Goal: Information Seeking & Learning: Understand process/instructions

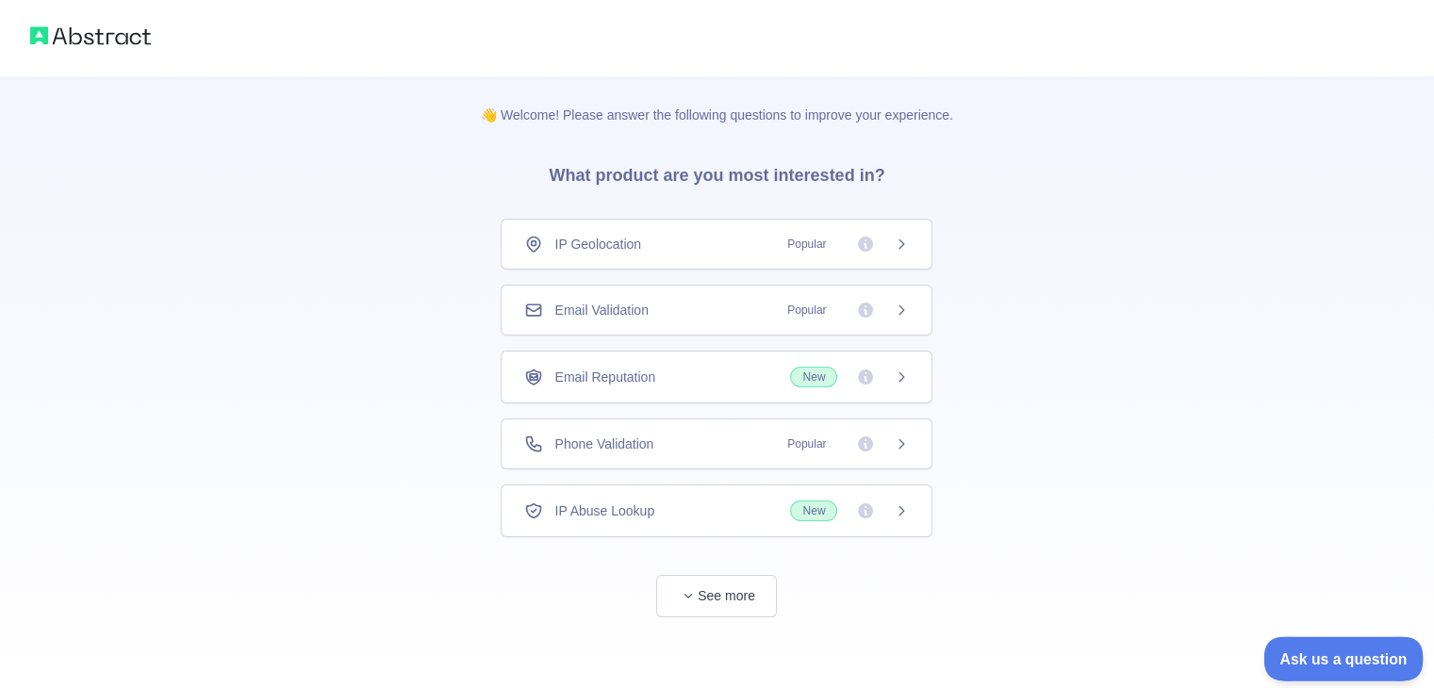
click at [1298, 652] on span "Ask us a question" at bounding box center [1334, 656] width 141 height 13
click at [679, 548] on span "See more" at bounding box center [717, 578] width 432 height 80
click at [700, 604] on button "See more" at bounding box center [716, 596] width 121 height 42
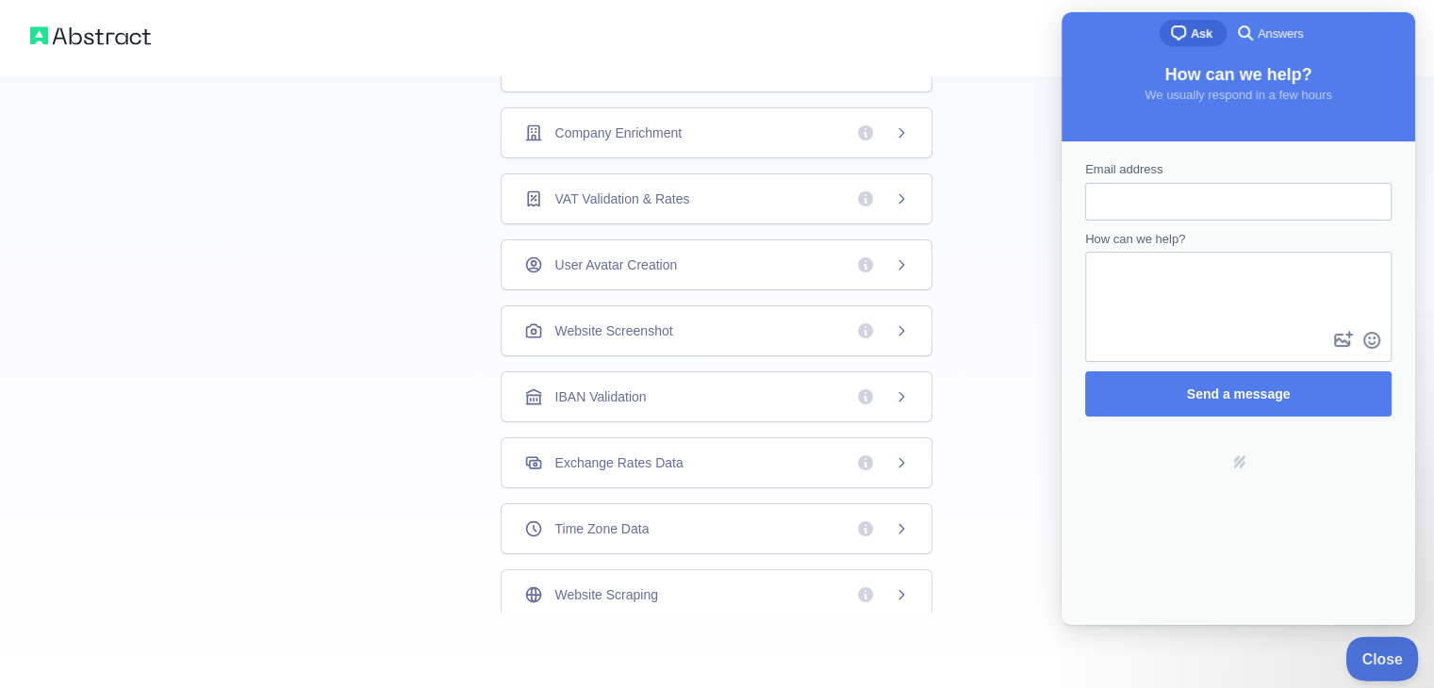
click at [1381, 656] on span "Close" at bounding box center [1378, 656] width 64 height 13
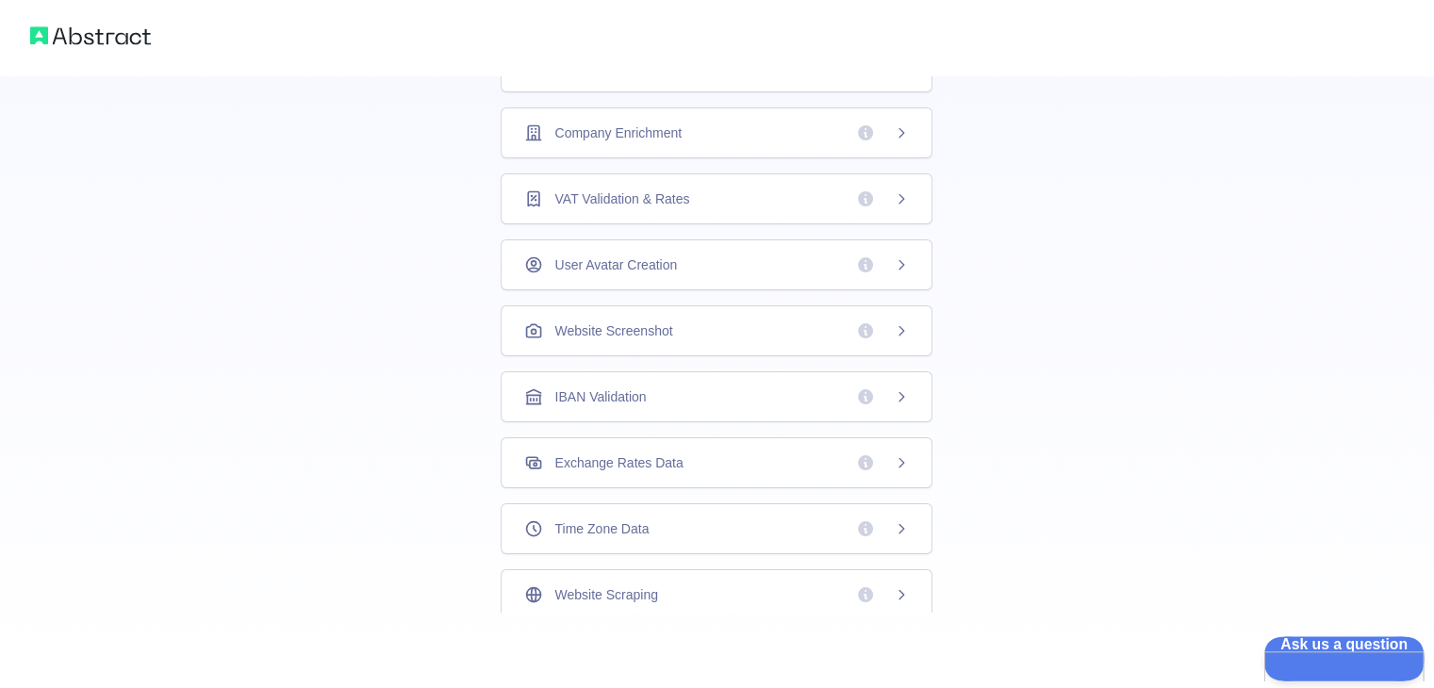
click at [1343, 650] on span "Ask us a question" at bounding box center [1335, 643] width 142 height 13
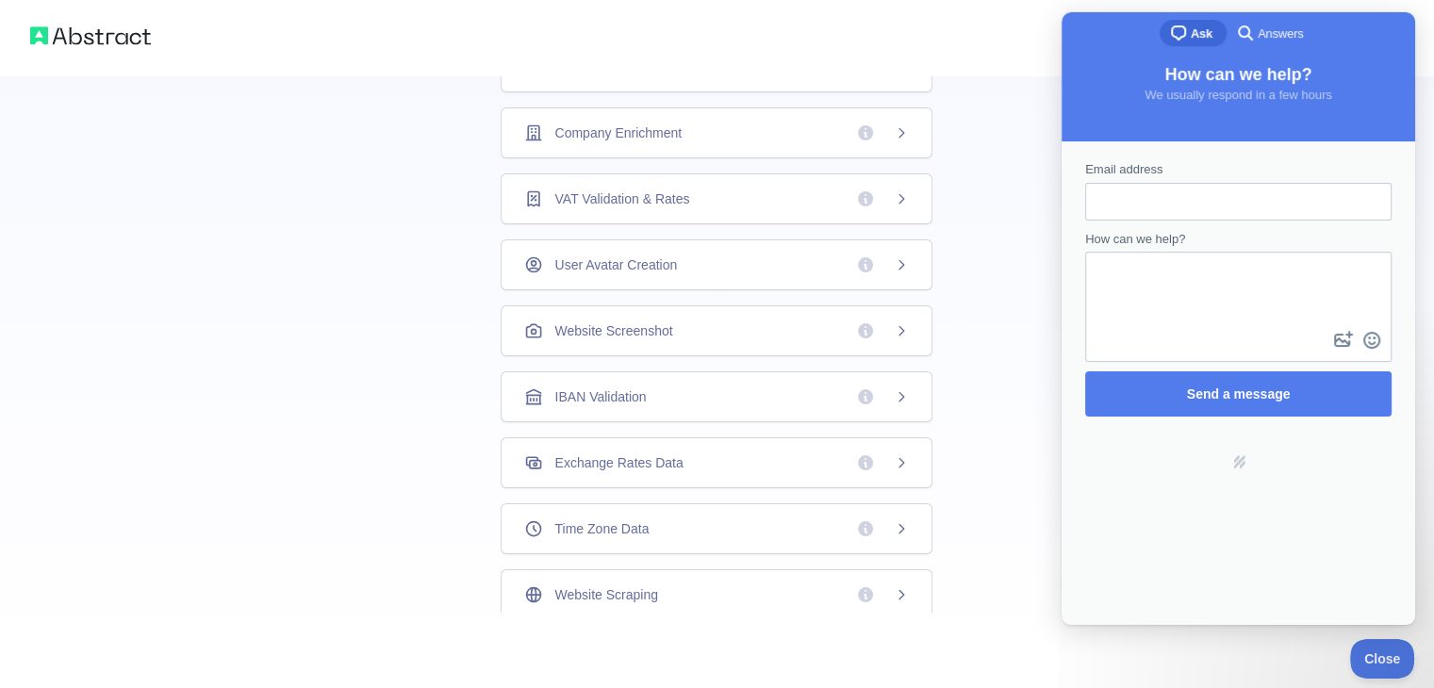
click at [1001, 184] on div "👋 Welcome! Please answer the following questions to improve your experience. Wh…" at bounding box center [717, 88] width 1434 height 1199
click at [758, 229] on div "IP Geolocation Popular Email Validation Popular Email Reputation New Phone Vali…" at bounding box center [717, 197] width 432 height 979
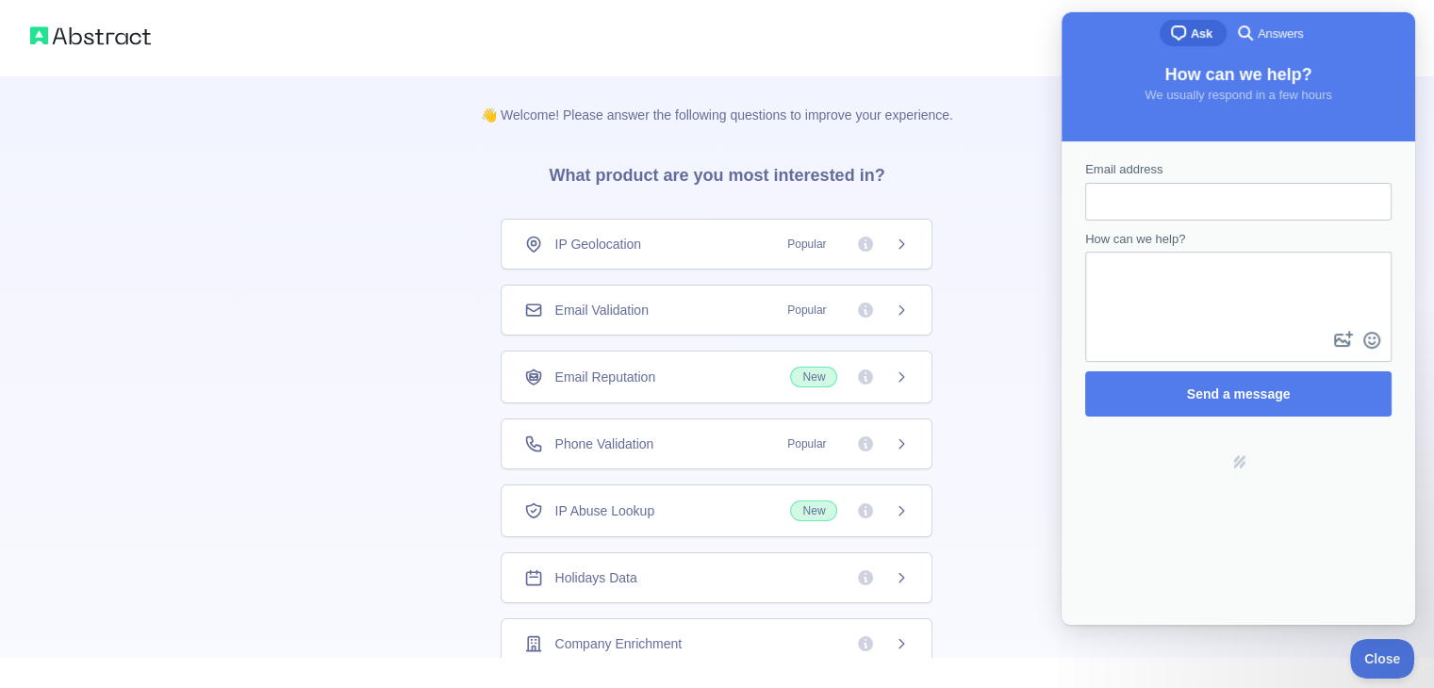
click at [622, 314] on span "Email Validation" at bounding box center [600, 310] width 93 height 19
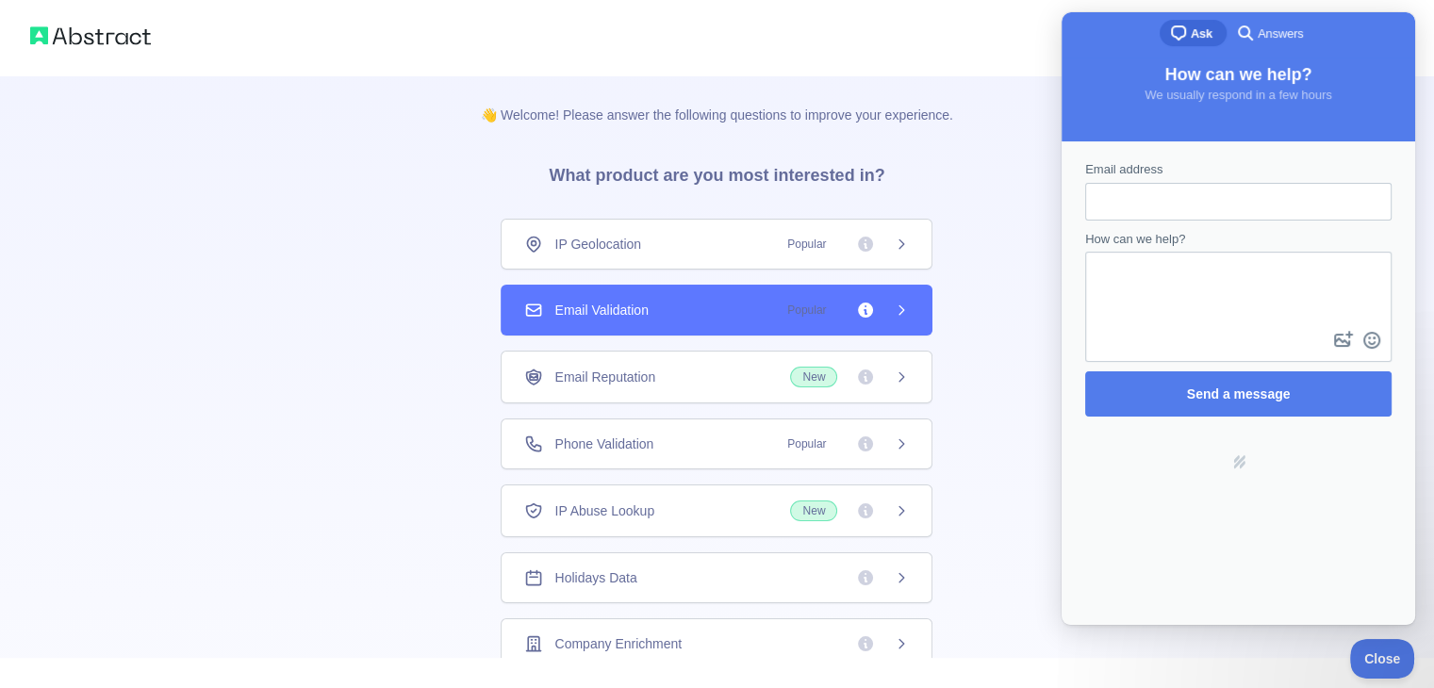
drag, startPoint x: 622, startPoint y: 314, endPoint x: 589, endPoint y: 305, distance: 34.3
click at [589, 305] on span "Email Validation" at bounding box center [600, 310] width 93 height 19
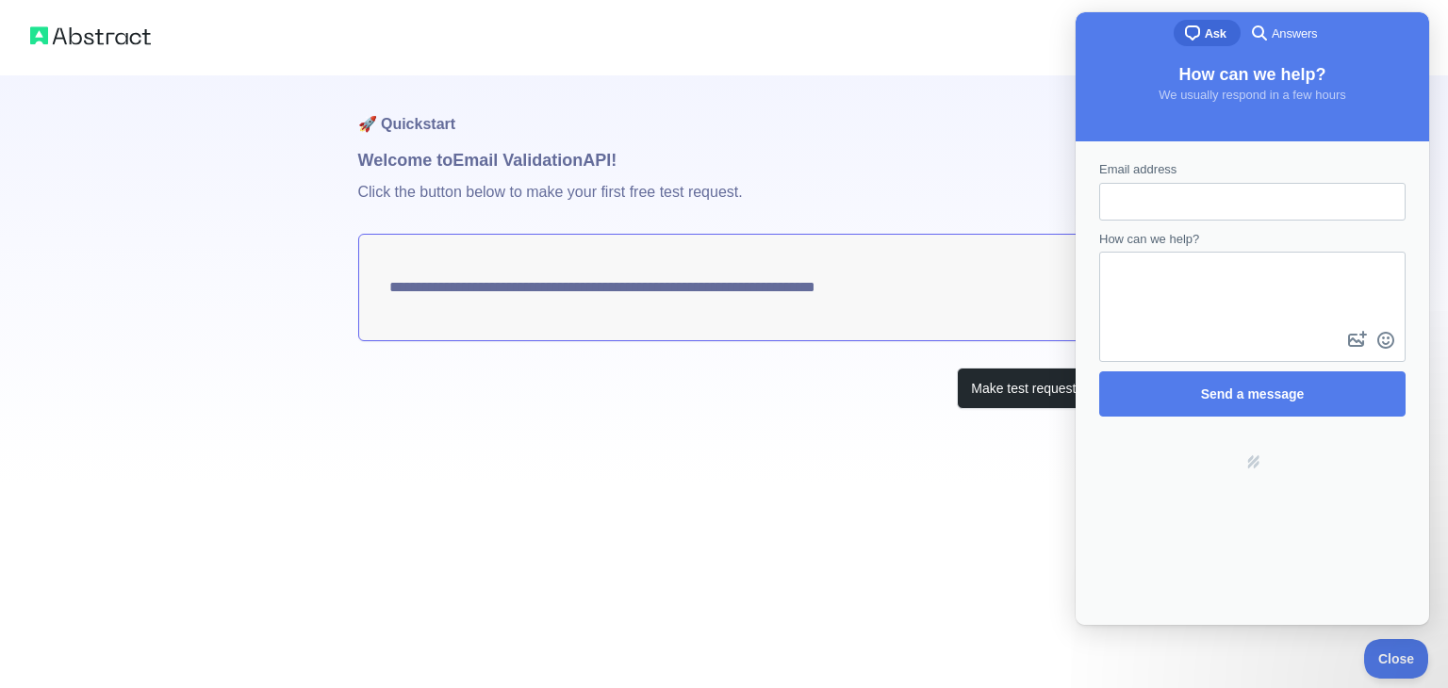
click at [675, 147] on h1 "Welcome to Email Validation API!" at bounding box center [724, 160] width 733 height 26
click at [991, 404] on button "Make test request" at bounding box center [1023, 389] width 133 height 42
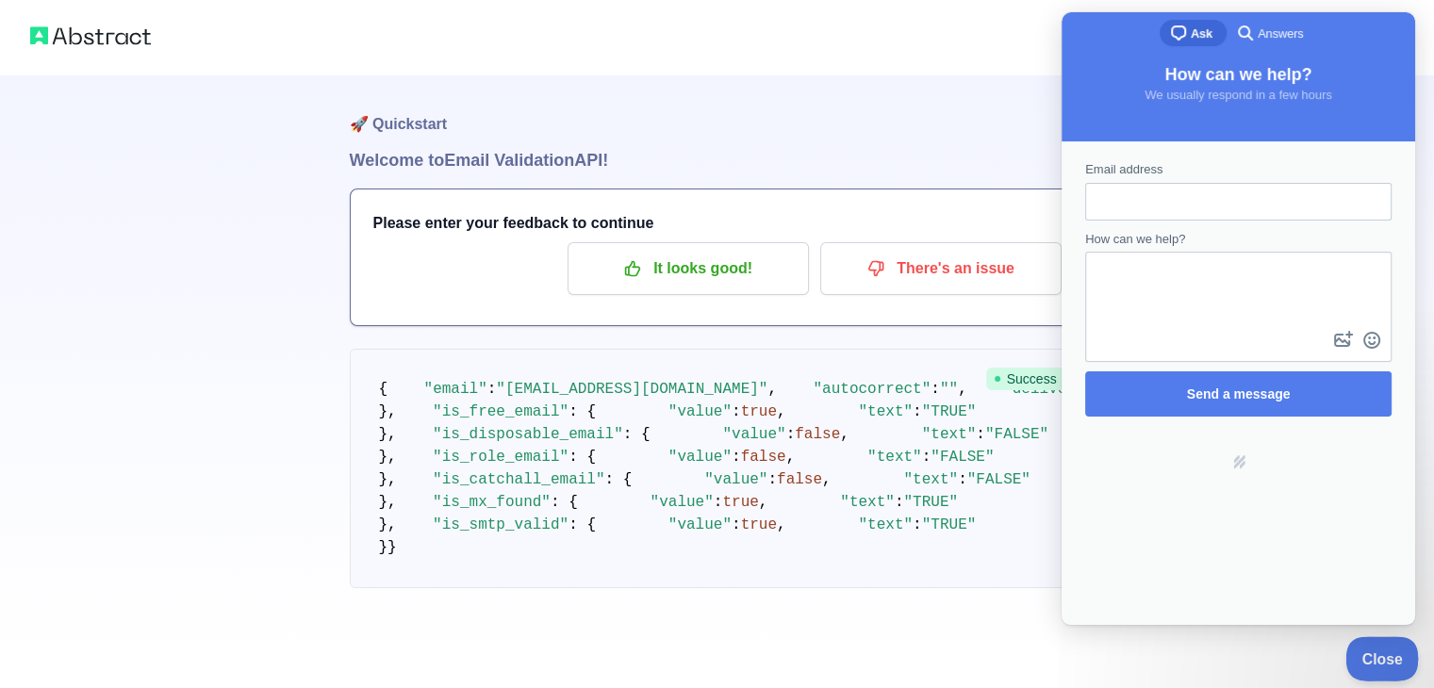
click at [1398, 656] on span "Close" at bounding box center [1378, 656] width 64 height 13
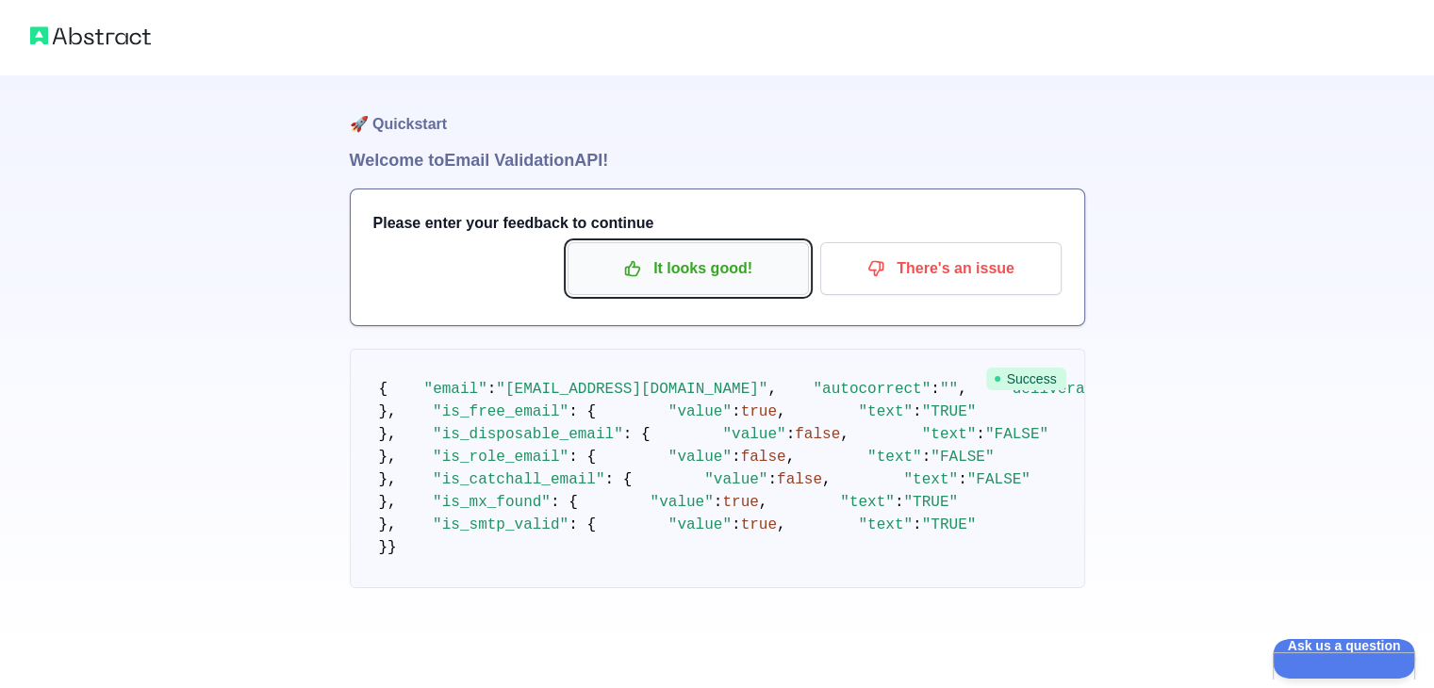
click at [783, 273] on p "It looks good!" at bounding box center [688, 269] width 213 height 32
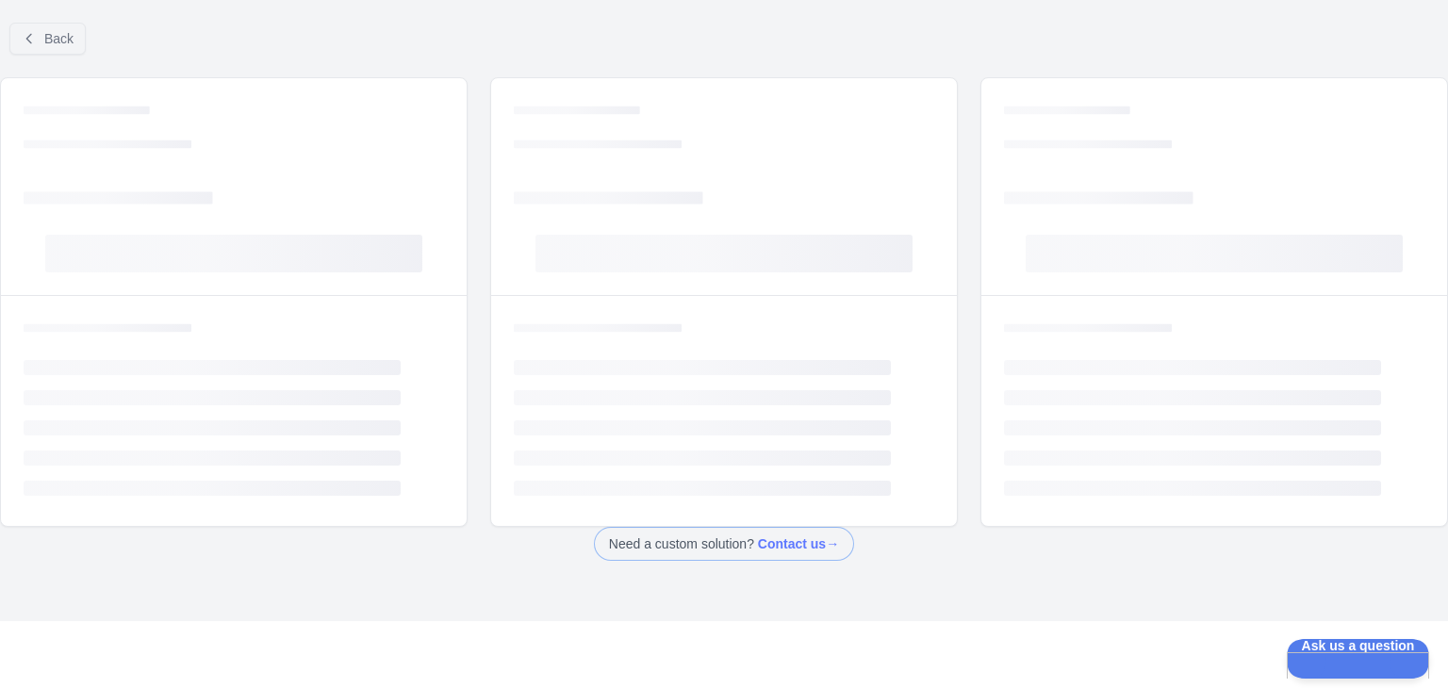
scroll to position [19, 0]
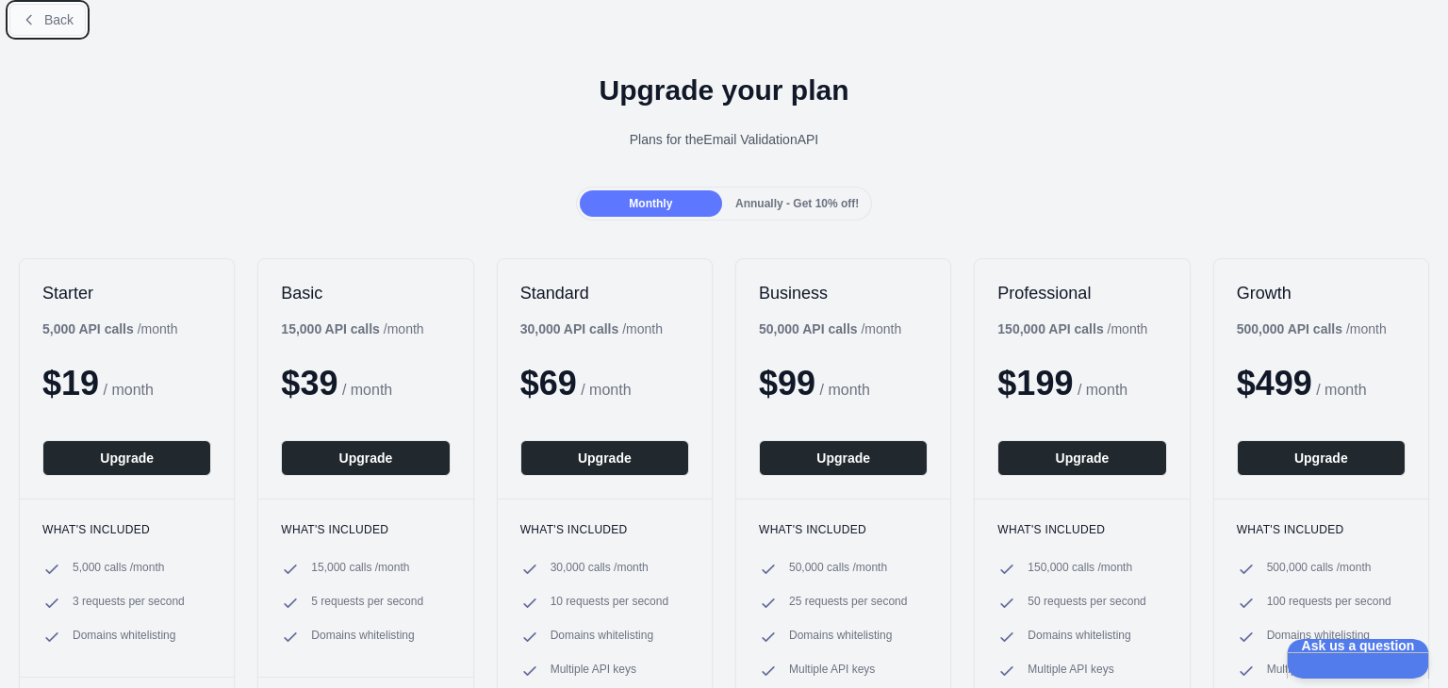
click at [27, 17] on icon at bounding box center [28, 19] width 5 height 8
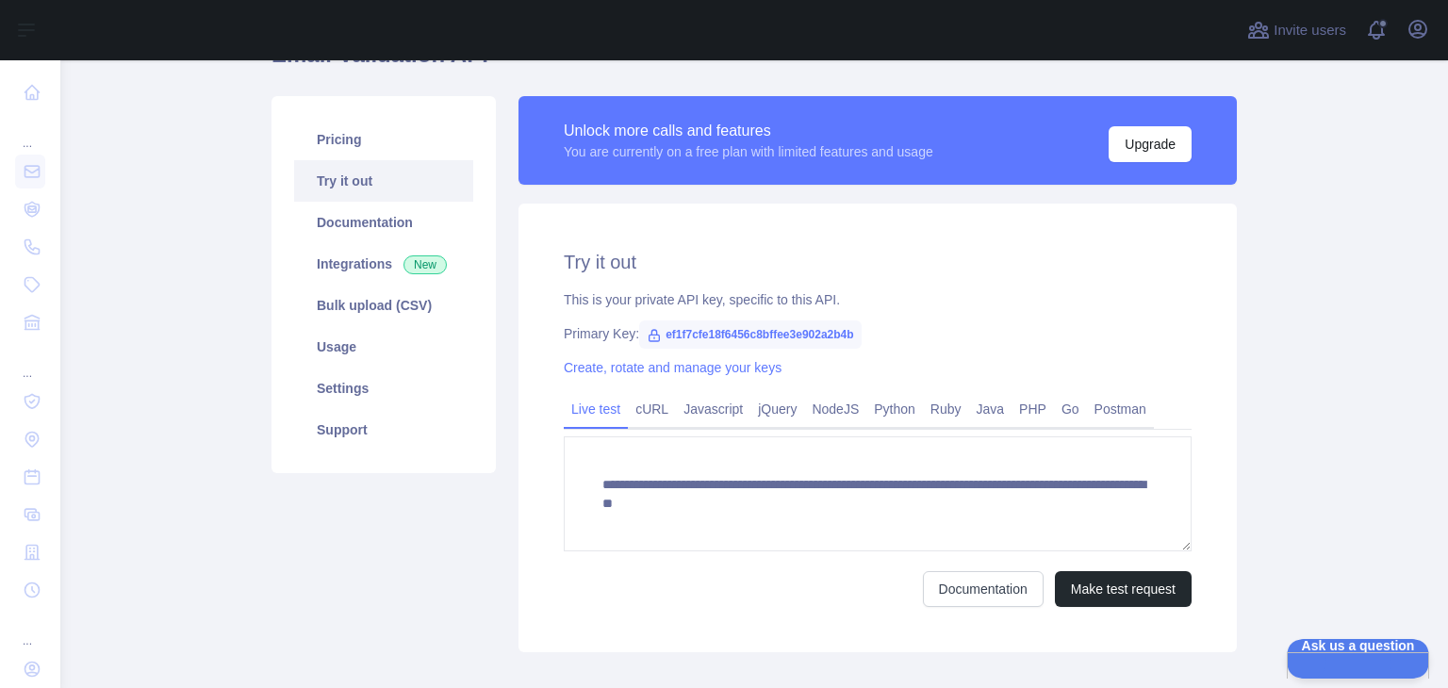
scroll to position [102, 0]
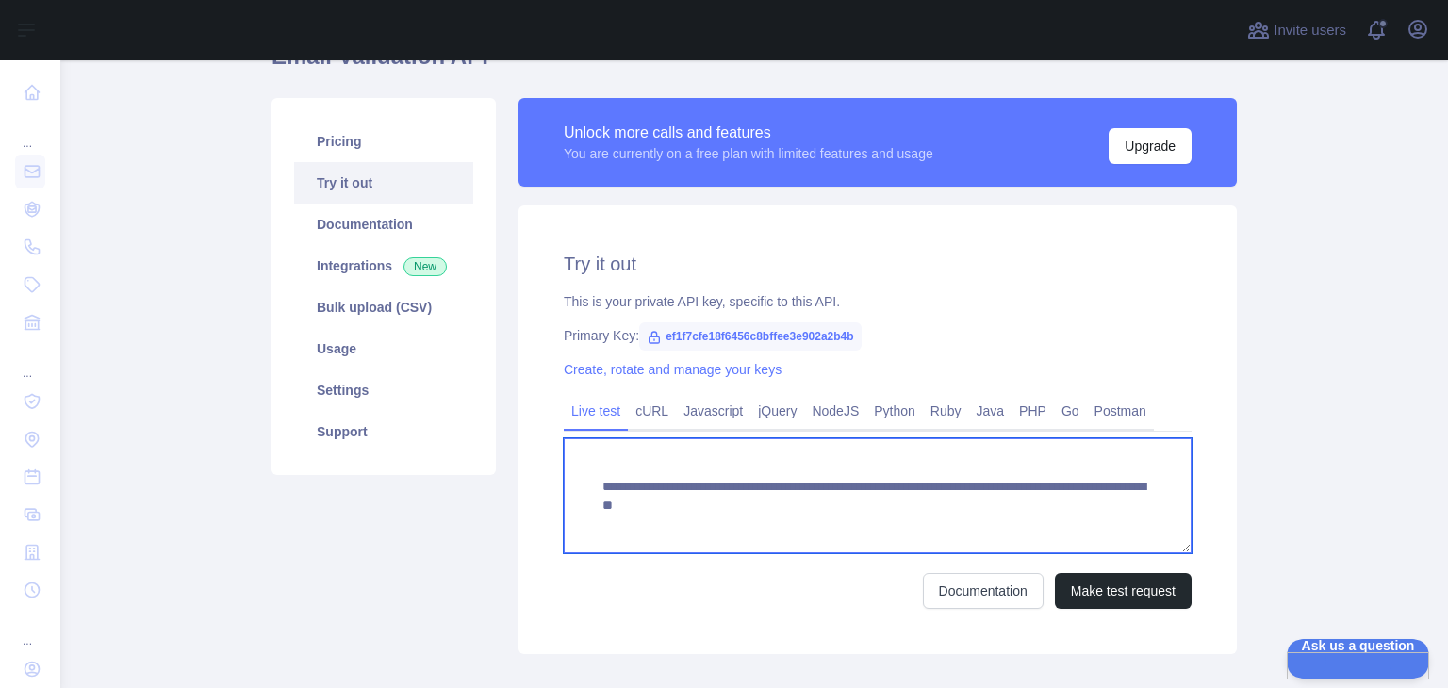
drag, startPoint x: 1045, startPoint y: 521, endPoint x: 492, endPoint y: 455, distance: 556.5
click at [492, 455] on div "**********" at bounding box center [754, 376] width 988 height 579
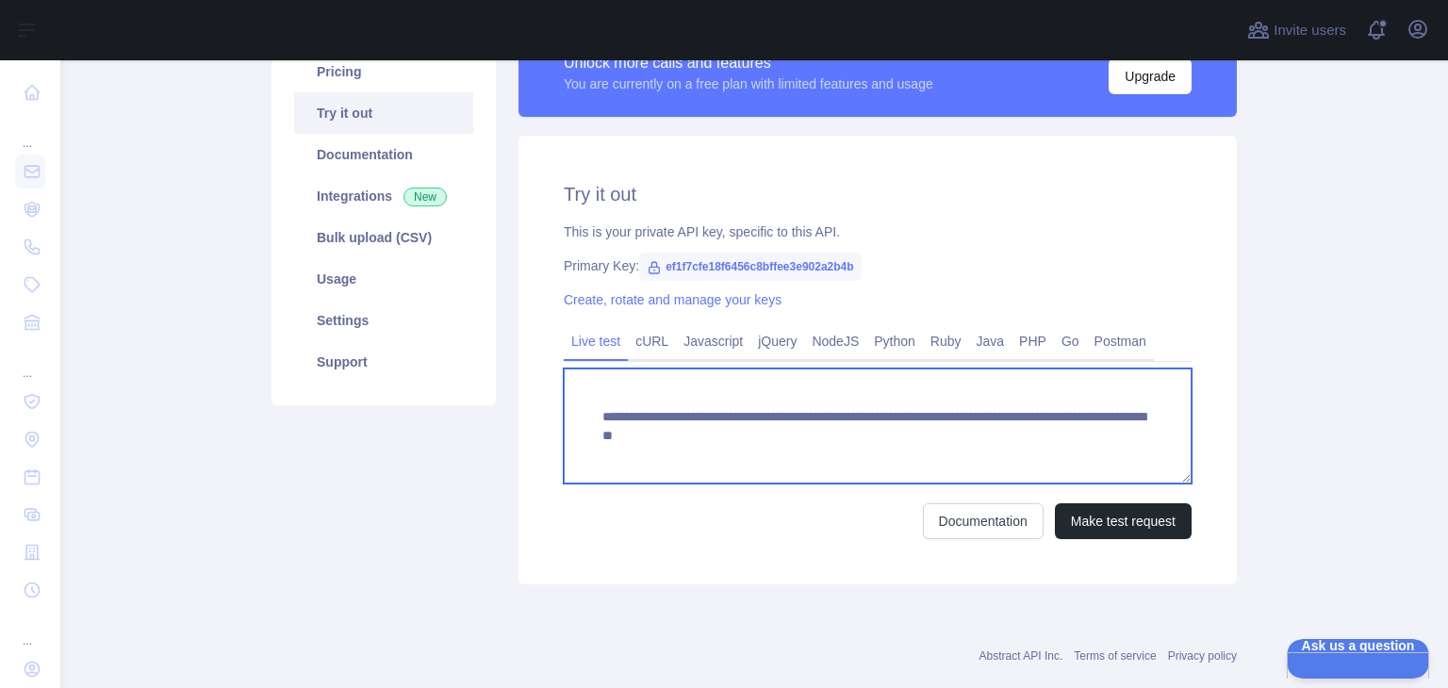
scroll to position [98, 0]
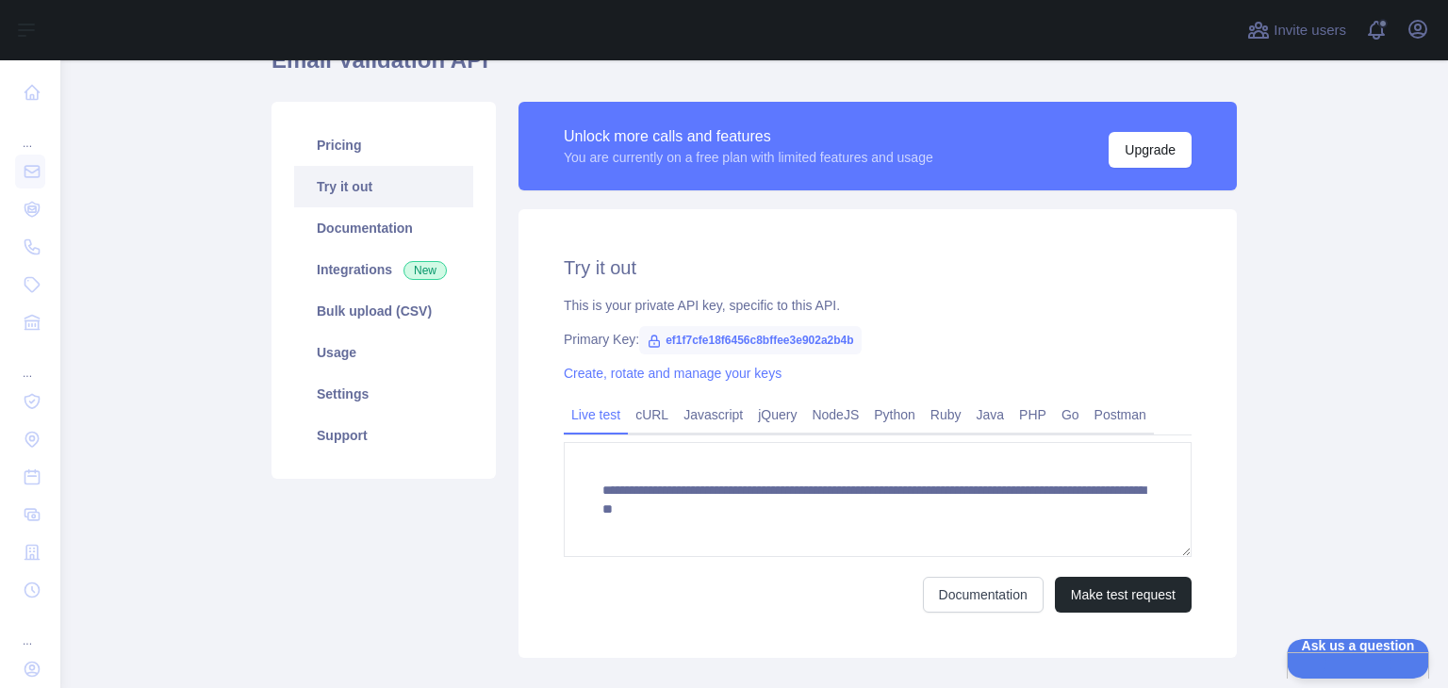
click at [671, 341] on span "ef1f7cfe18f6456c8bffee3e902a2b4b" at bounding box center [750, 340] width 222 height 28
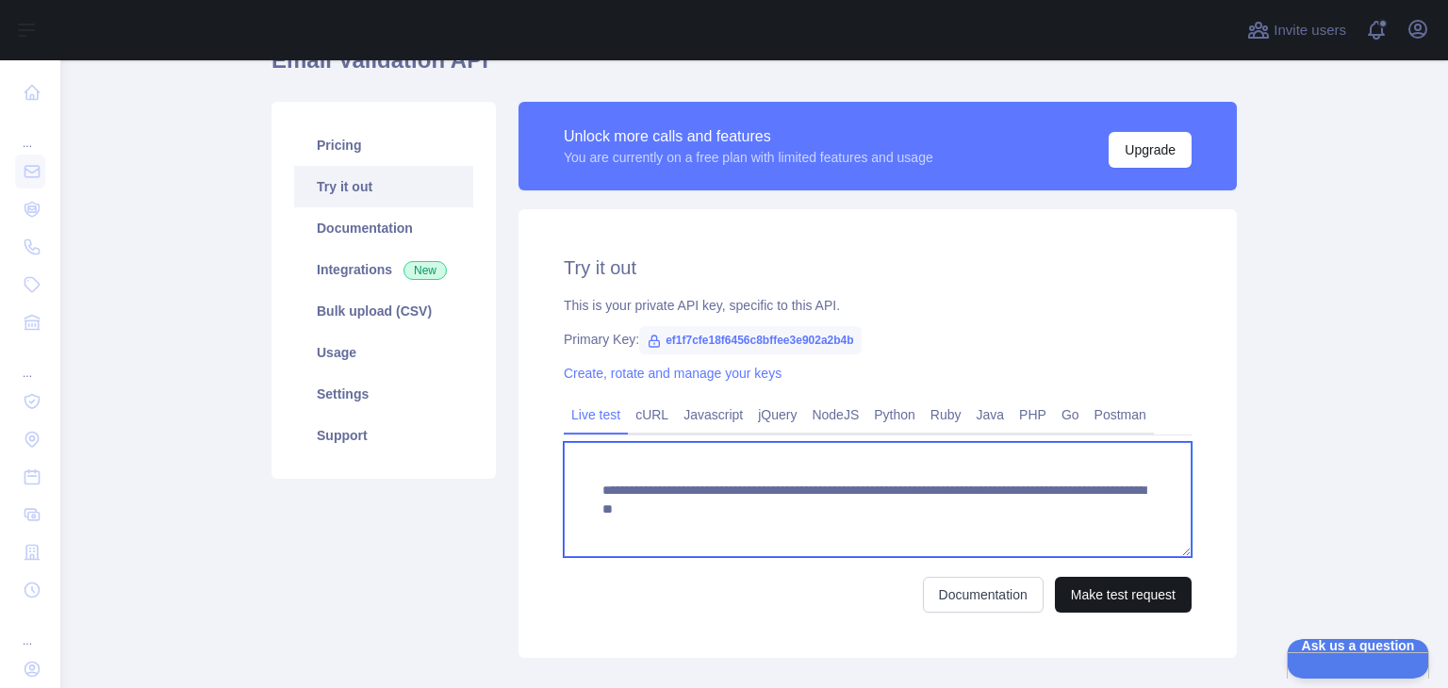
drag, startPoint x: 597, startPoint y: 467, endPoint x: 1181, endPoint y: 582, distance: 594.9
click at [1181, 582] on form "**********" at bounding box center [878, 527] width 628 height 171
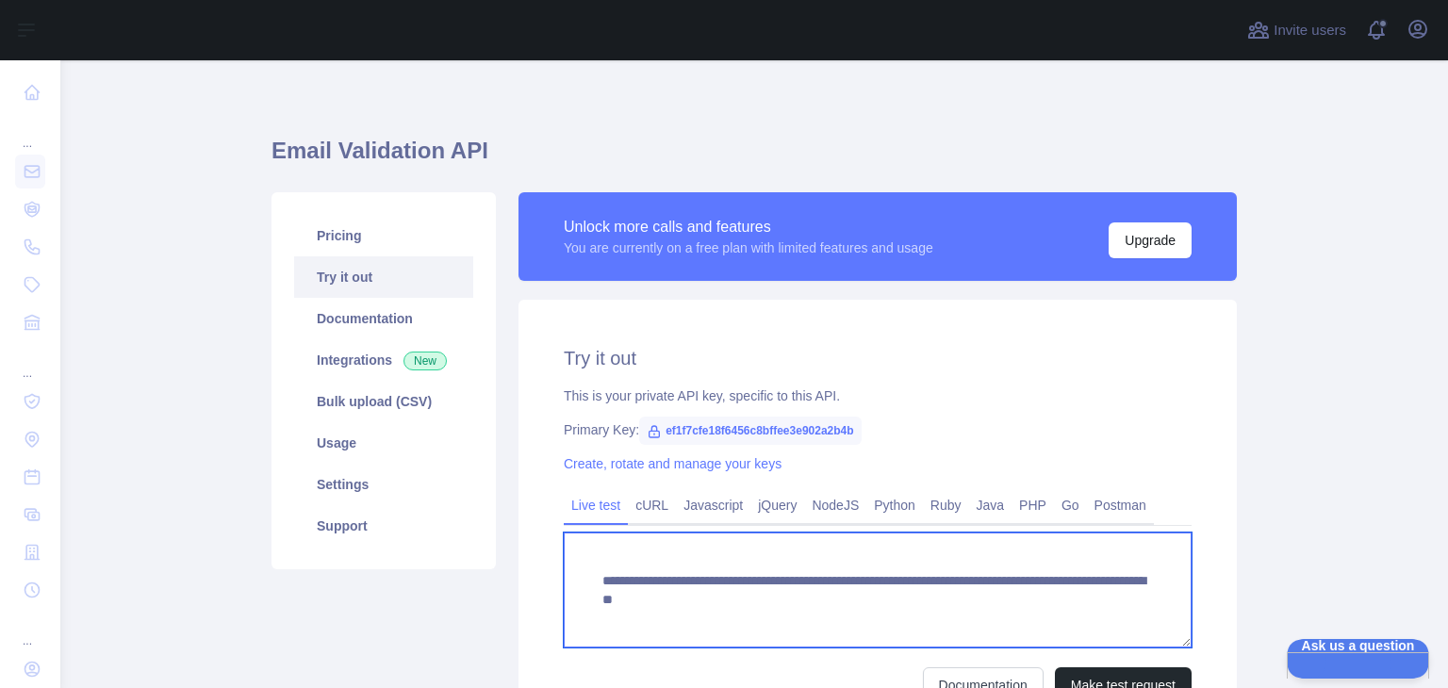
scroll to position [7, 0]
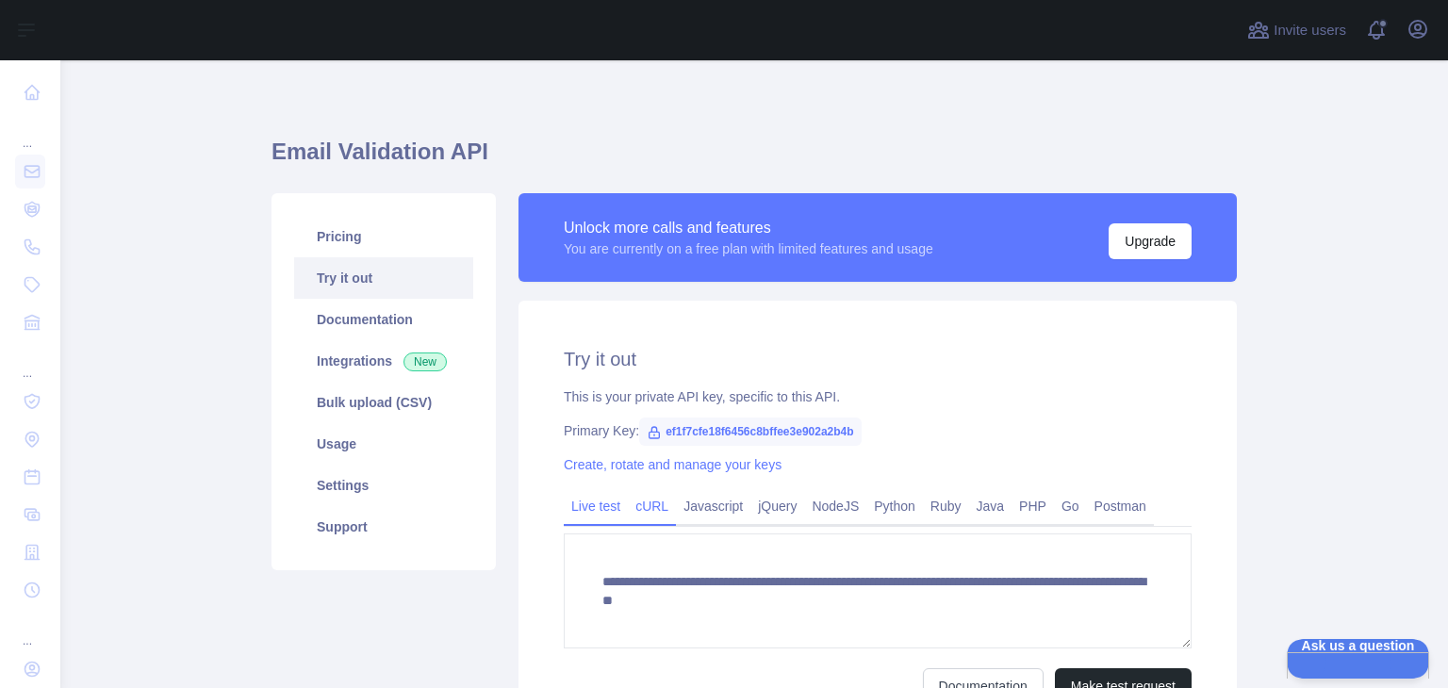
click at [658, 507] on link "cURL" at bounding box center [652, 506] width 48 height 30
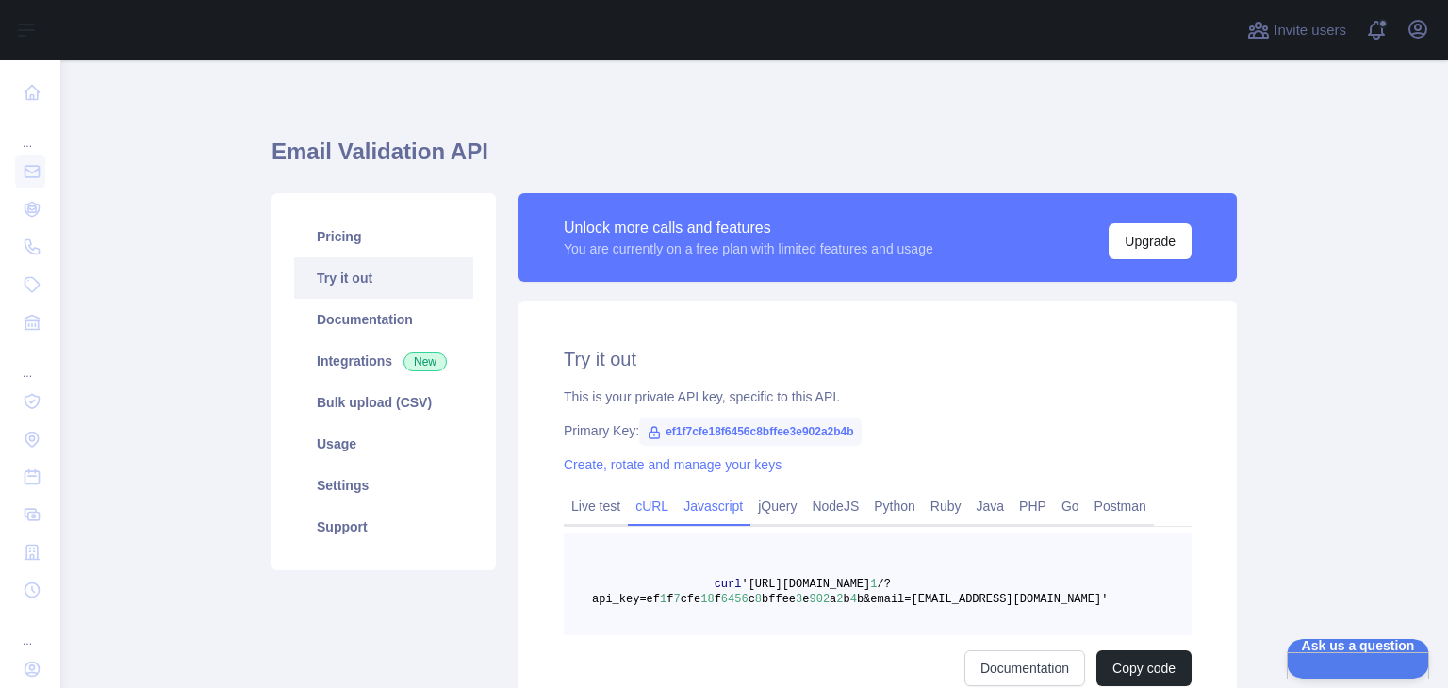
click at [719, 511] on link "Javascript" at bounding box center [713, 506] width 74 height 30
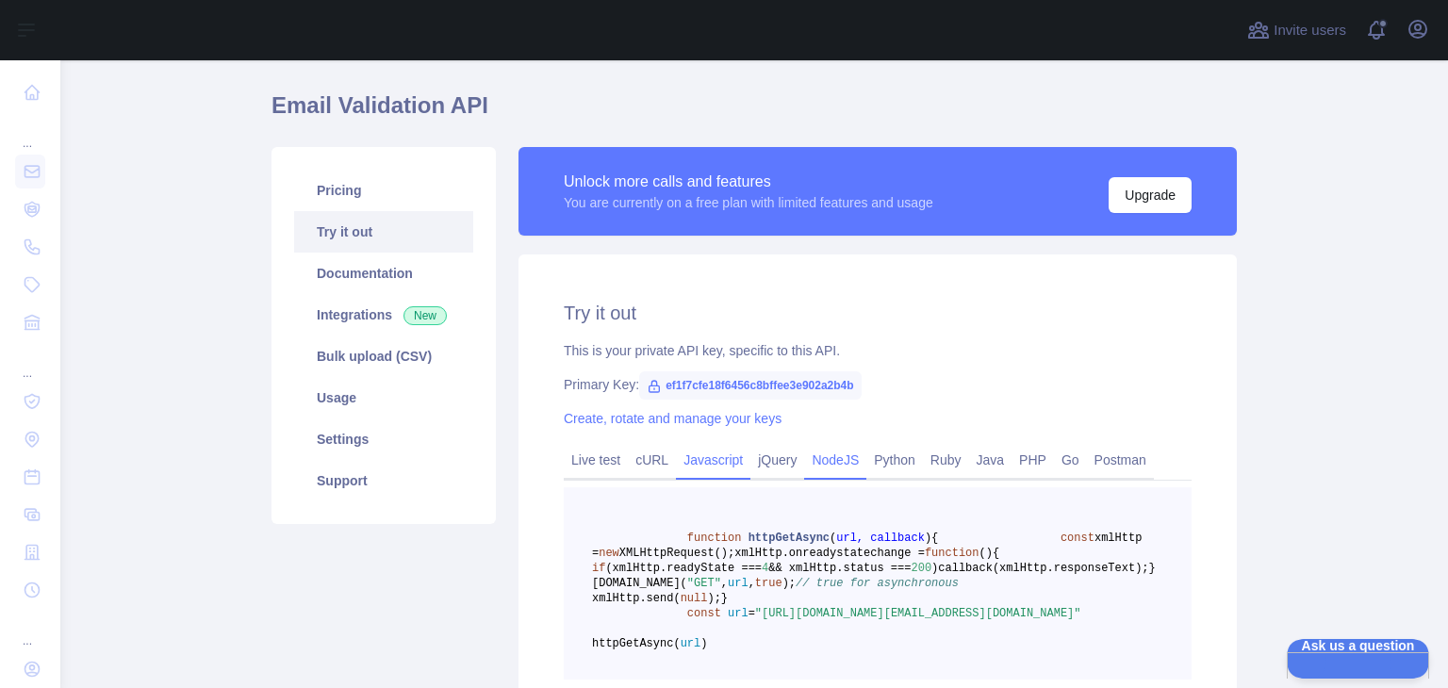
scroll to position [53, 0]
click at [1029, 457] on link "PHP" at bounding box center [1033, 460] width 42 height 30
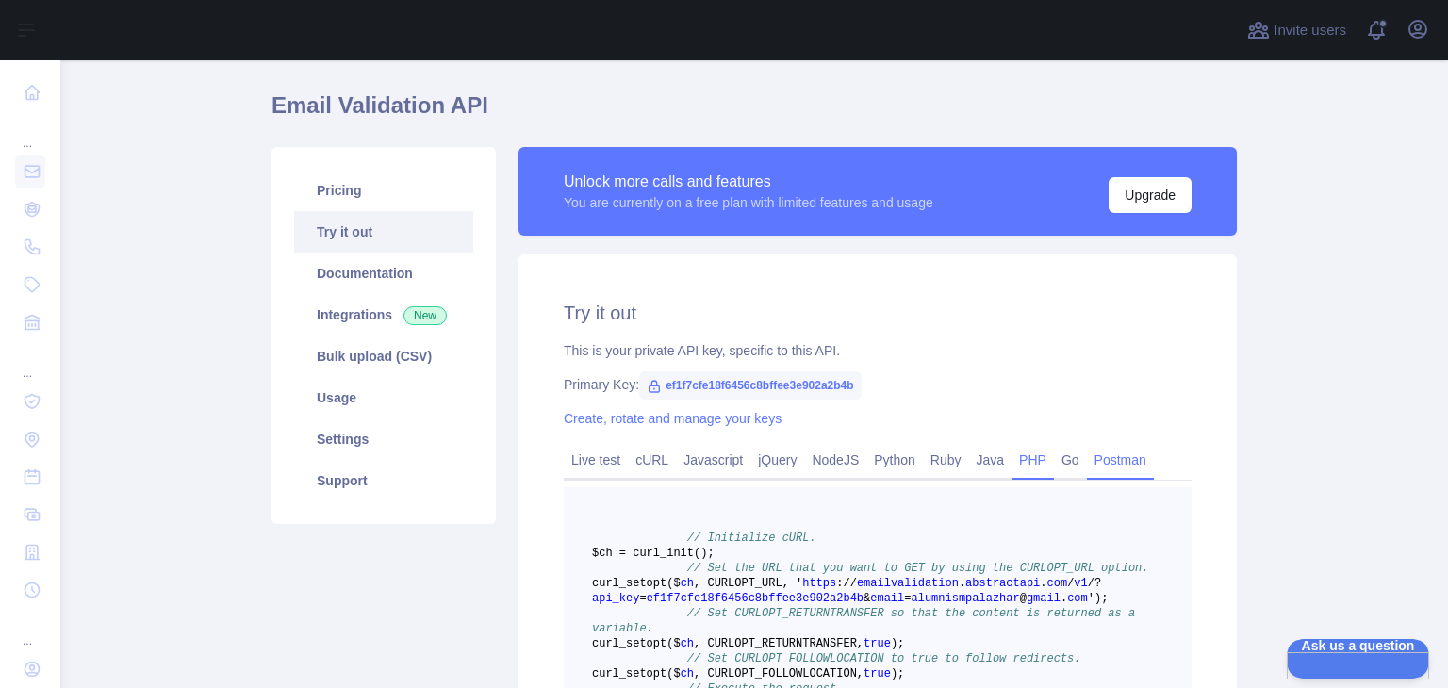
click at [1095, 465] on link "Postman" at bounding box center [1120, 460] width 67 height 30
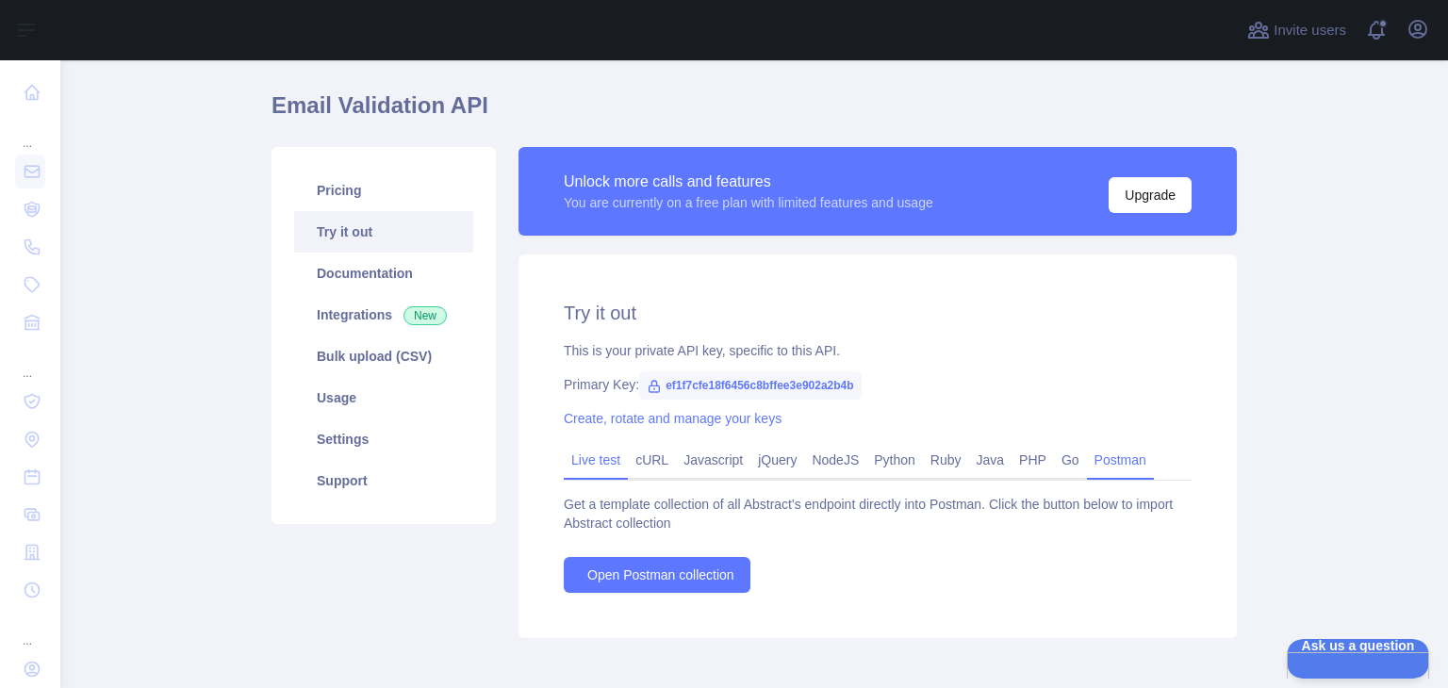
click at [589, 470] on link "Live test" at bounding box center [596, 460] width 64 height 30
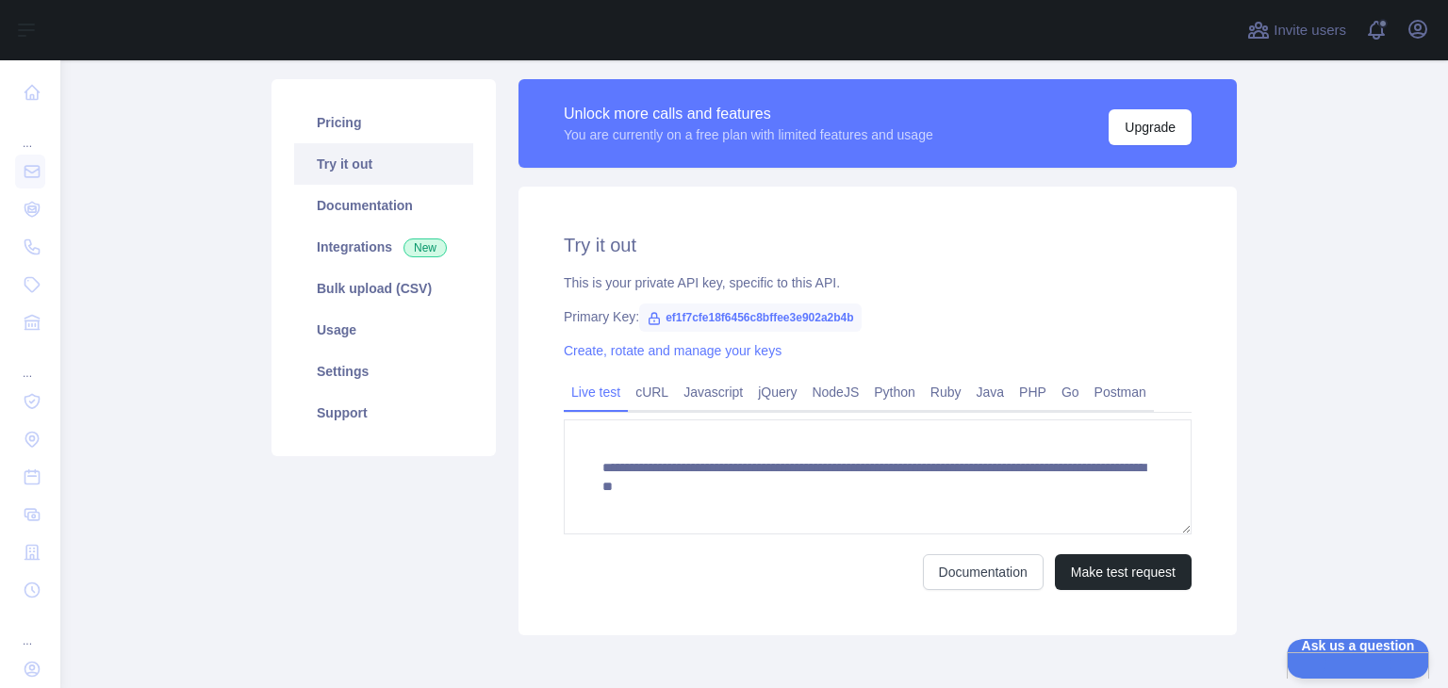
scroll to position [104, 0]
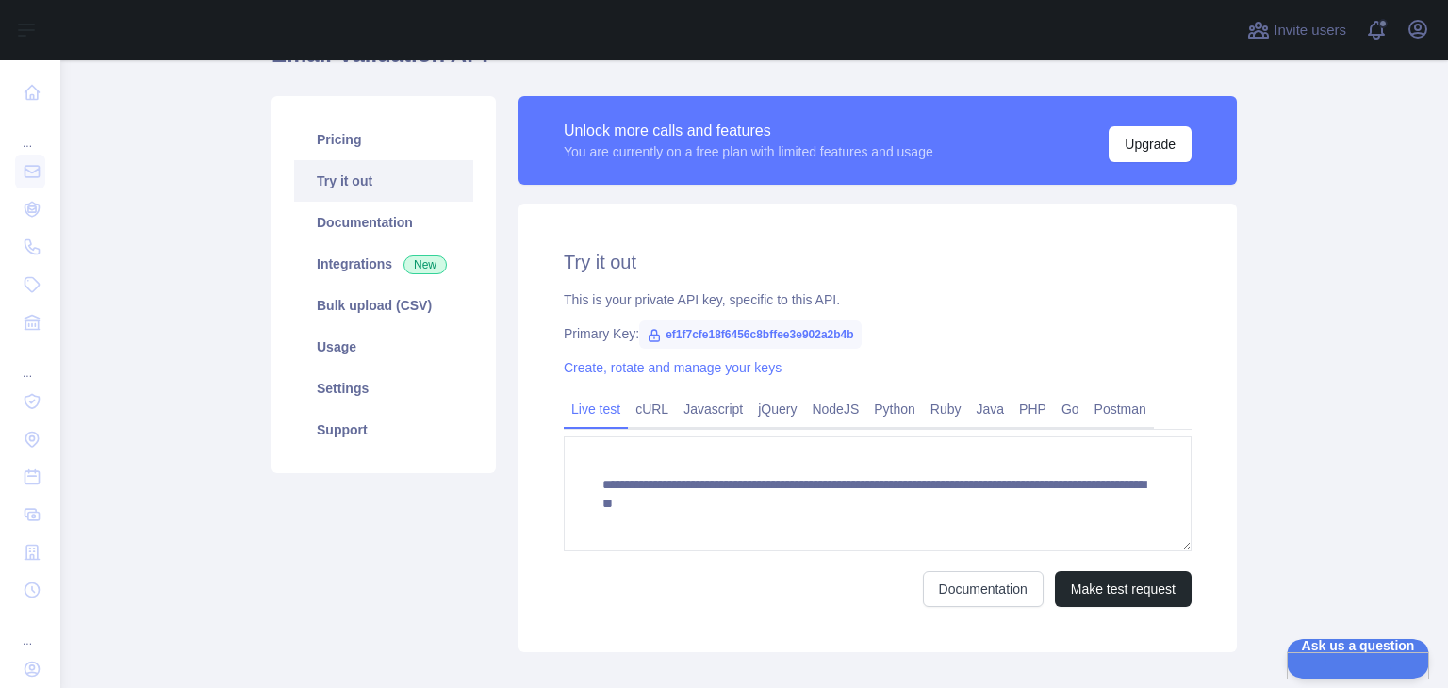
click at [981, 337] on div "Primary Key: ef1f7cfe18f6456c8bffee3e902a2b4b" at bounding box center [878, 333] width 628 height 19
